Goal: Information Seeking & Learning: Learn about a topic

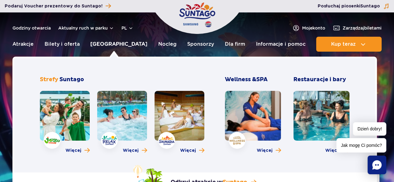
click at [109, 44] on link "[GEOGRAPHIC_DATA]" at bounding box center [118, 44] width 57 height 15
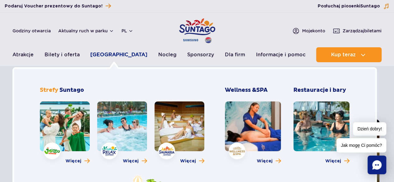
scroll to position [31, 0]
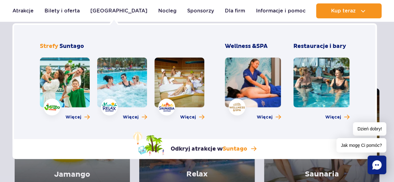
click at [319, 42] on div "[GEOGRAPHIC_DATA] Strefa Jamango [GEOGRAPHIC_DATA] [GEOGRAPHIC_DATA] Wellness &…" at bounding box center [194, 91] width 364 height 136
click at [325, 79] on link at bounding box center [321, 83] width 56 height 50
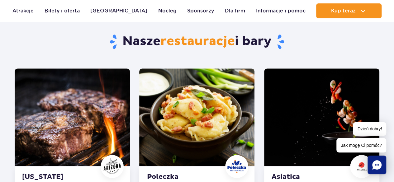
scroll to position [342, 0]
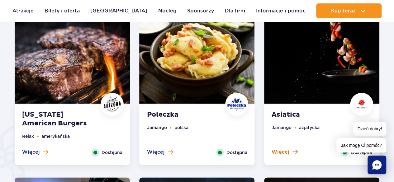
click at [294, 152] on span at bounding box center [294, 152] width 5 height 6
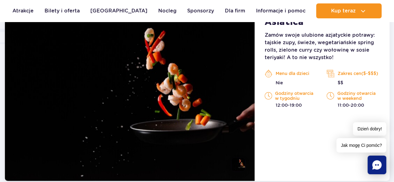
scroll to position [484, 0]
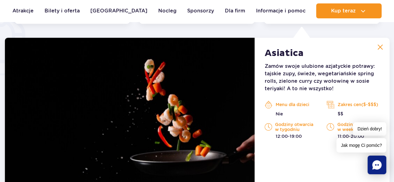
click at [380, 49] on img at bounding box center [380, 47] width 6 height 6
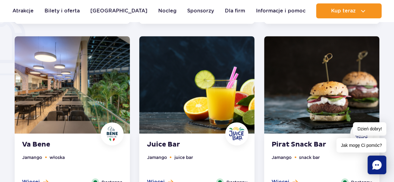
scroll to position [421, 0]
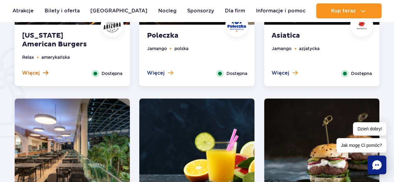
click at [38, 73] on span "Więcej" at bounding box center [31, 73] width 18 height 7
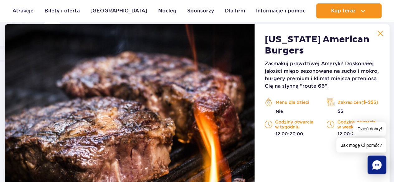
scroll to position [484, 0]
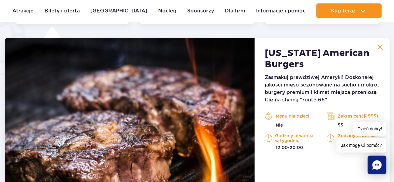
click at [378, 46] on button at bounding box center [379, 47] width 12 height 12
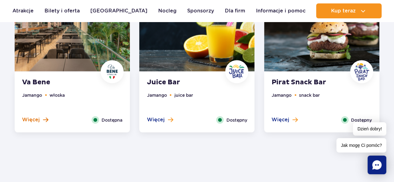
click at [34, 118] on span "Więcej" at bounding box center [31, 119] width 18 height 7
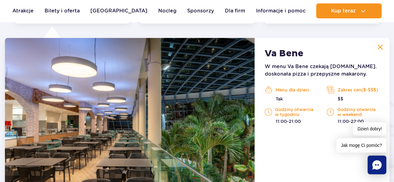
scroll to position [655, 0]
click at [382, 49] on img at bounding box center [380, 47] width 6 height 6
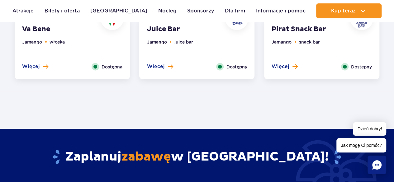
scroll to position [561, 0]
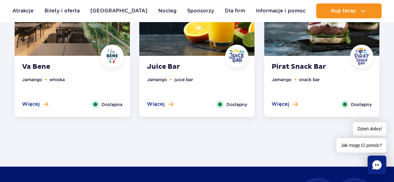
click at [283, 107] on div "Więcej Zamknij" at bounding box center [284, 104] width 35 height 7
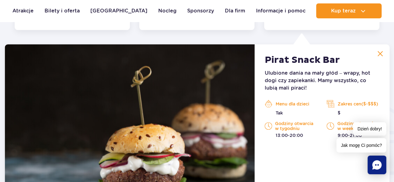
scroll to position [655, 0]
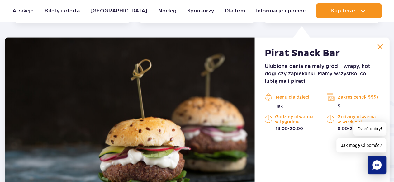
click at [382, 49] on img at bounding box center [380, 47] width 6 height 6
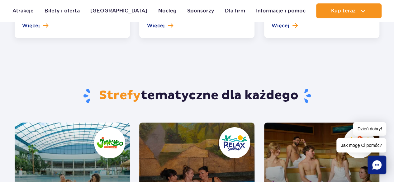
scroll to position [1028, 0]
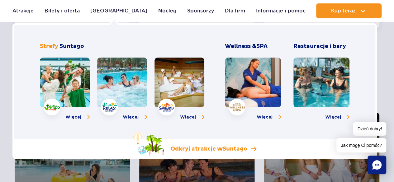
click at [218, 148] on p "Odkryj atrakcje w Suntago" at bounding box center [209, 148] width 77 height 7
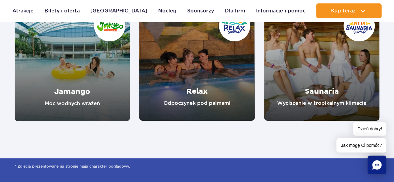
scroll to position [1122, 0]
